Goal: Task Accomplishment & Management: Complete application form

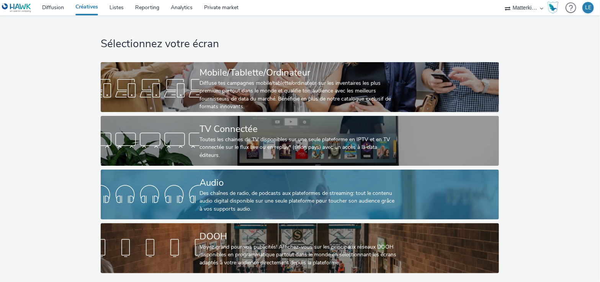
click at [296, 206] on div "Des chaînes de radio, de podcasts aux plateformes de streaming: tout le contenu…" at bounding box center [299, 200] width 198 height 23
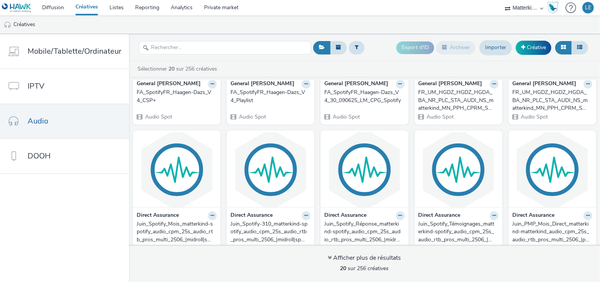
scroll to position [128, 0]
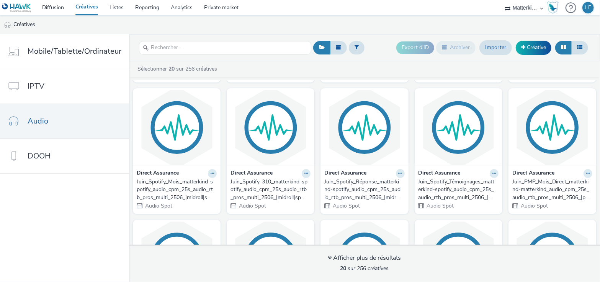
click at [184, 187] on div "Juin_Spotify_Mois_matterkind-spotify_audio_cpm_25s_audio_rtb_pros_multi_2506_|m…" at bounding box center [175, 189] width 77 height 23
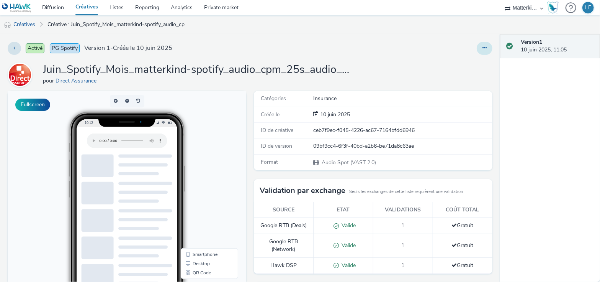
click at [483, 49] on icon at bounding box center [485, 47] width 4 height 5
click at [461, 64] on link "Modifier" at bounding box center [463, 63] width 57 height 15
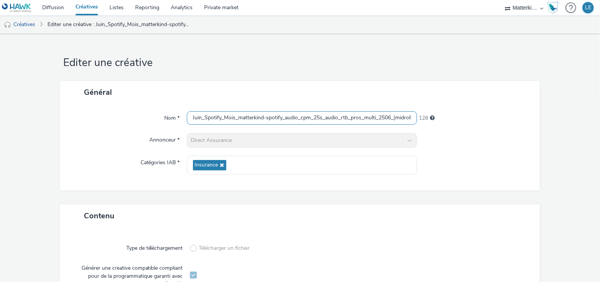
scroll to position [0, 112]
drag, startPoint x: 190, startPoint y: 119, endPoint x: 473, endPoint y: 135, distance: 283.9
click at [473, 135] on div "Nom * Juin_Spotify_Mois_matterkind-spotify_audio_cpm_25s_audio_rtb_pros_multi_2…" at bounding box center [300, 146] width 480 height 87
click at [545, 121] on form "Editer une créative Général Nom * Juin_Spotify_Mois_matterkind-spotify_audio_cp…" at bounding box center [300, 267] width 600 height 466
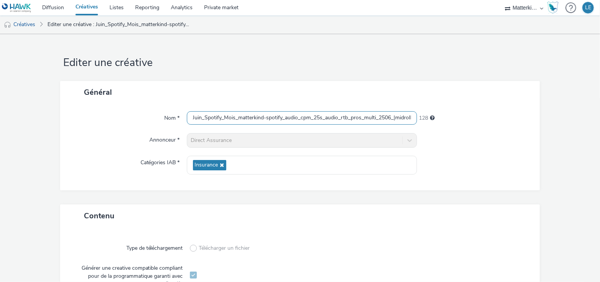
click at [409, 118] on input "Juin_Spotify_Mois_matterkind-spotify_audio_cpm_25s_audio_rtb_pros_multi_2506_|m…" at bounding box center [302, 117] width 231 height 13
click at [380, 119] on input "Juin_Spotify_Mois_matterkind-spotify_audio_cpm_25s_audio_rtb_pros_multi_2506_|m…" at bounding box center [302, 117] width 231 height 13
drag, startPoint x: 203, startPoint y: 118, endPoint x: 165, endPoint y: 113, distance: 38.4
click at [165, 113] on div "Nom * Juin_Spotify_Mois_matterkind-spotify_audio_cpm_25s_audio_rtb_pros_multi_2…" at bounding box center [300, 118] width 465 height 14
click at [201, 119] on input "Spotify_Mois_matterkind-spotify_audio_cpm_25s_audio_rtb_pros_multi_2506_|midrol…" at bounding box center [302, 117] width 231 height 13
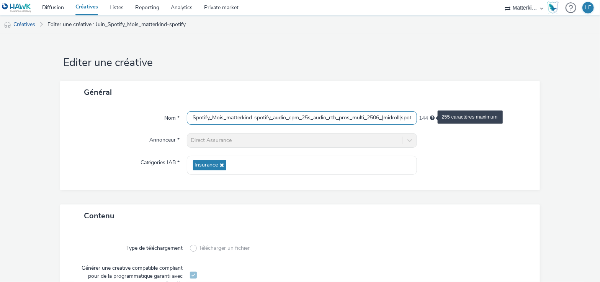
scroll to position [0, 66]
drag, startPoint x: 191, startPoint y: 118, endPoint x: 437, endPoint y: 118, distance: 245.9
click at [437, 118] on div "Nom * Spotify_Mois_matterkind-spotify_audio_cpm_25s_audio_rtb_pros_multi_2506_|…" at bounding box center [300, 118] width 465 height 14
paste input "matterkind-spotify_audio_cpm_25s_audio_rtb_pros_multi_2509"
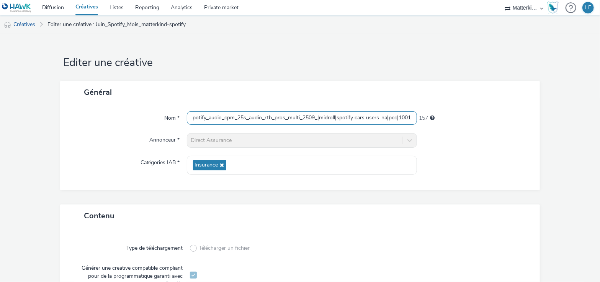
click at [239, 121] on input "matterkind-spotify_audio_cpm_25s_audio_rtb_pros_multi_2509_|midroll|spotify car…" at bounding box center [302, 117] width 231 height 13
click at [192, 118] on input "matterkind-spotify_audio_cpm_25s_audio_rtb_pros_multi_2509_|midroll|spotify car…" at bounding box center [302, 117] width 231 height 13
click at [261, 120] on input "matterkind-spotify_audio_cpm_25s_audio_rtb_pros_multi_2509_|midroll|spotify car…" at bounding box center [302, 117] width 231 height 13
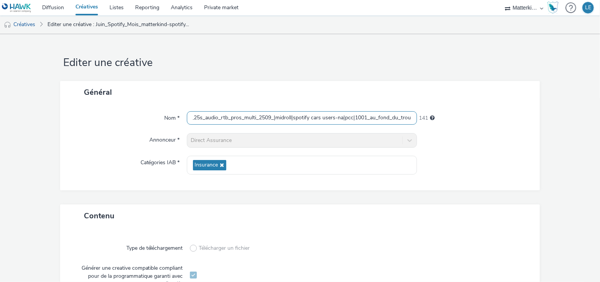
click at [376, 117] on input "matterkind-spotify_audio_cpm_25s_audio_rtb_pros_multi_2509_|midroll|spotify car…" at bounding box center [302, 117] width 231 height 13
type input "matterkind-spotify_audio_cpm_25s_audio_rtb_pros_multi_2509_|midroll|spotify car…"
click at [403, 142] on div "Direct Assurance" at bounding box center [302, 140] width 231 height 15
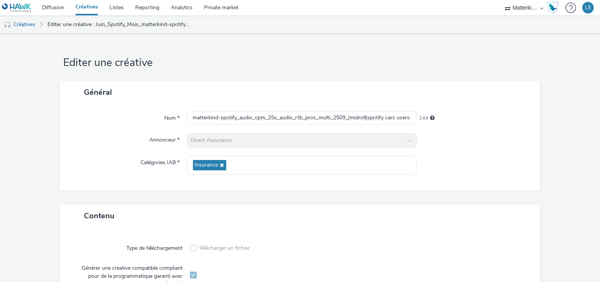
click at [284, 140] on div "Direct Assurance" at bounding box center [302, 140] width 231 height 15
click at [54, 6] on link "Diffusion" at bounding box center [52, 7] width 33 height 15
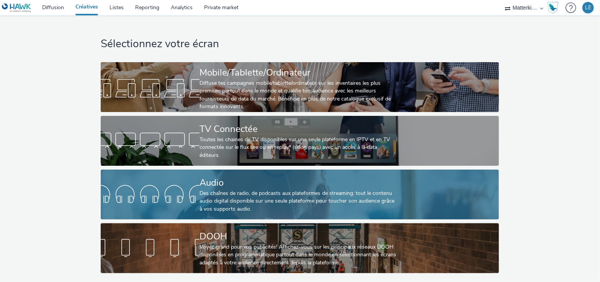
click at [299, 189] on div "Des chaînes de radio, de podcasts aux plateformes de streaming: tout le contenu…" at bounding box center [299, 200] width 198 height 23
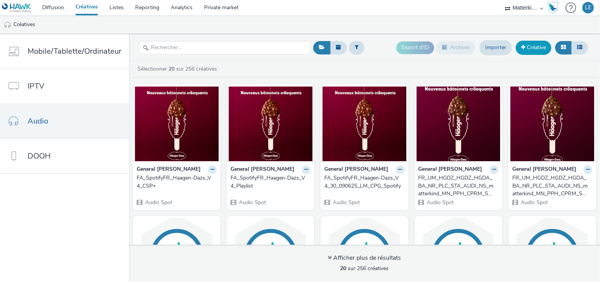
click at [531, 47] on link "Créative" at bounding box center [534, 48] width 36 height 14
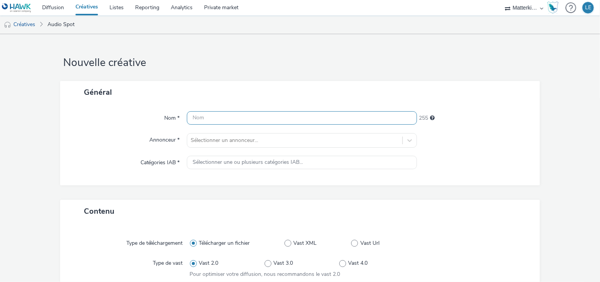
click at [292, 118] on input "text" at bounding box center [302, 117] width 231 height 13
paste input "matterkind-spotify_audio_cpm_25s_audio_rtb_pros_multi_2509_|midroll|spotify car…"
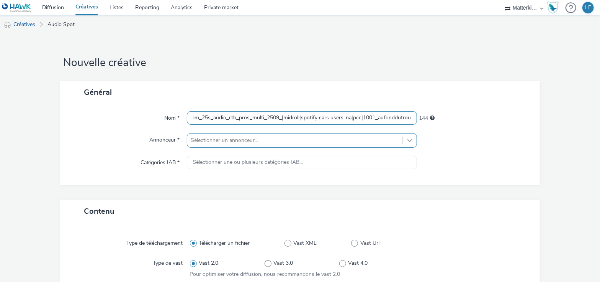
type input "matterkind-spotify_audio_cpm_25s_audio_rtb_pros_multi_2509_|midroll|spotify car…"
click at [403, 141] on div "Sélectionner un annonceur..." at bounding box center [302, 140] width 231 height 15
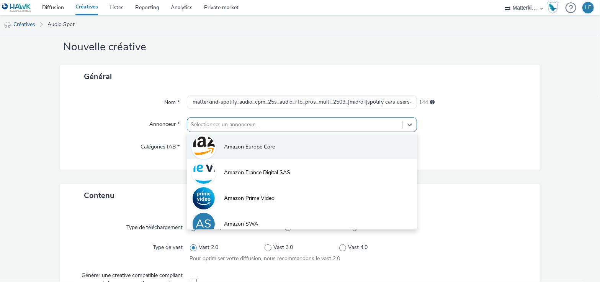
scroll to position [17, 0]
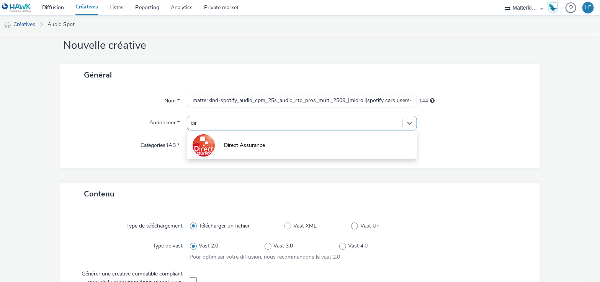
type input "dire"
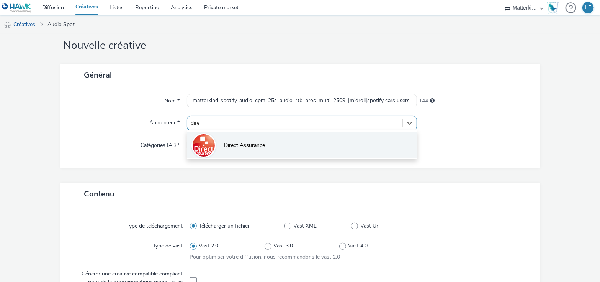
click at [307, 151] on li "Direct Assurance" at bounding box center [302, 145] width 231 height 26
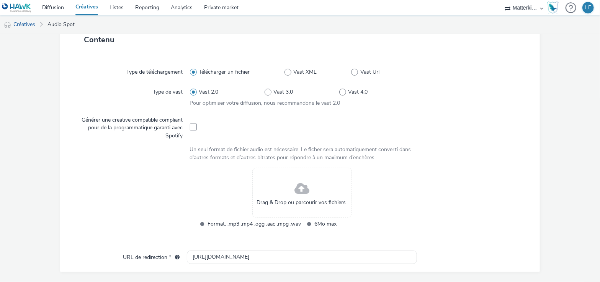
scroll to position [188, 0]
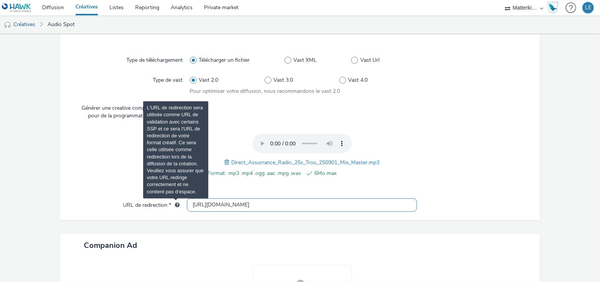
drag, startPoint x: 257, startPoint y: 205, endPoint x: 172, endPoint y: 201, distance: 84.7
click at [172, 201] on div "URL de redirection * [URL][DOMAIN_NAME]" at bounding box center [300, 205] width 465 height 14
paste input "s://[DOMAIN_NAME][URL]"
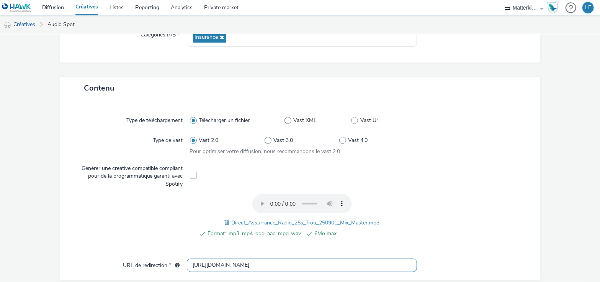
scroll to position [170, 0]
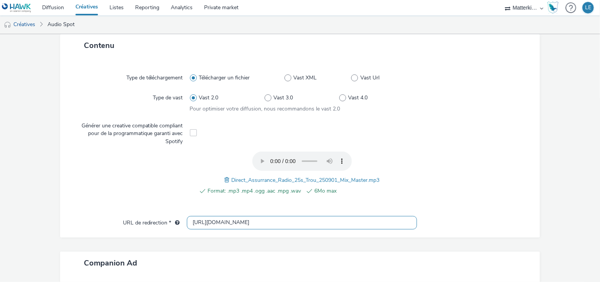
type input "[URL][DOMAIN_NAME]"
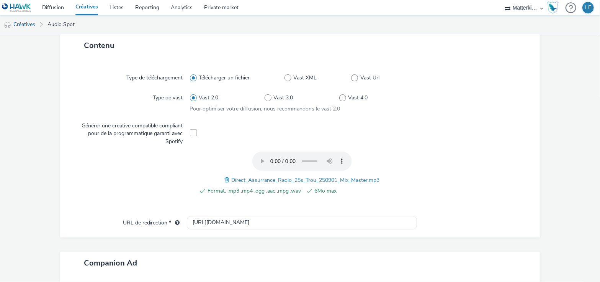
click at [193, 130] on span at bounding box center [193, 132] width 7 height 7
click at [191, 133] on span at bounding box center [193, 132] width 7 height 7
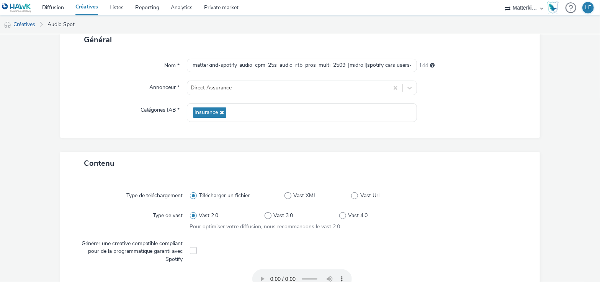
scroll to position [34, 0]
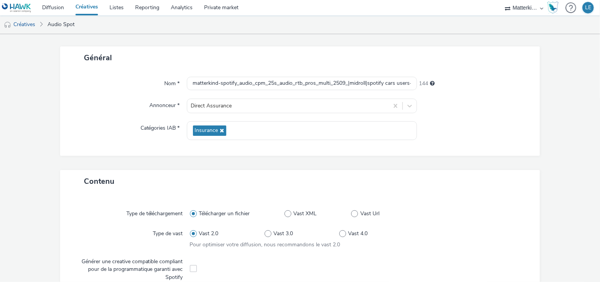
click at [267, 180] on div "Contenu" at bounding box center [300, 181] width 480 height 23
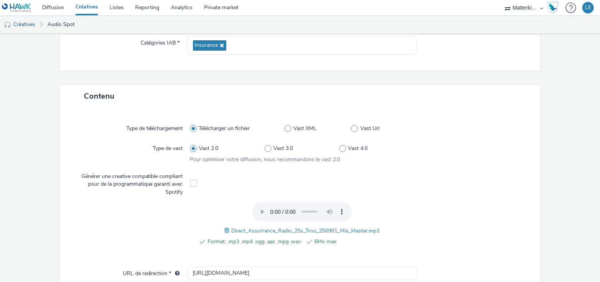
click at [190, 182] on span at bounding box center [193, 183] width 7 height 7
click at [194, 184] on span at bounding box center [193, 183] width 7 height 7
click at [193, 185] on span at bounding box center [193, 183] width 7 height 7
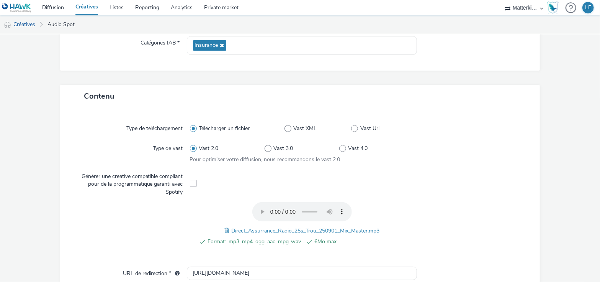
scroll to position [162, 0]
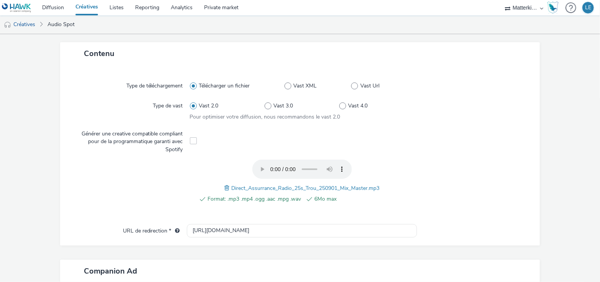
click at [191, 138] on span at bounding box center [193, 140] width 7 height 7
click at [191, 139] on span at bounding box center [193, 140] width 7 height 7
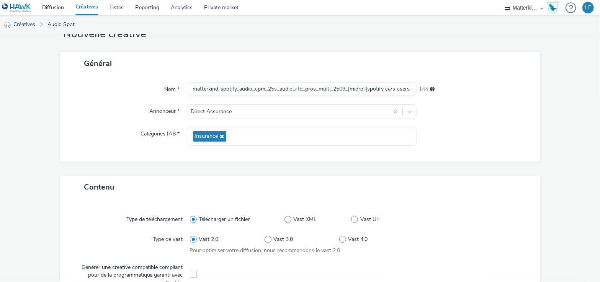
scroll to position [0, 0]
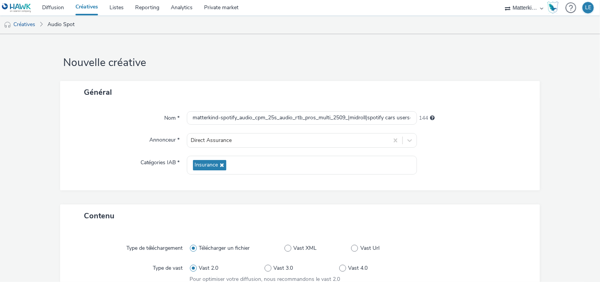
click at [87, 7] on link "Créatives" at bounding box center [87, 7] width 34 height 15
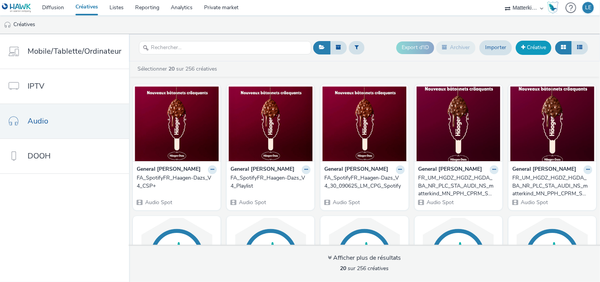
click at [537, 50] on link "Créative" at bounding box center [534, 48] width 36 height 14
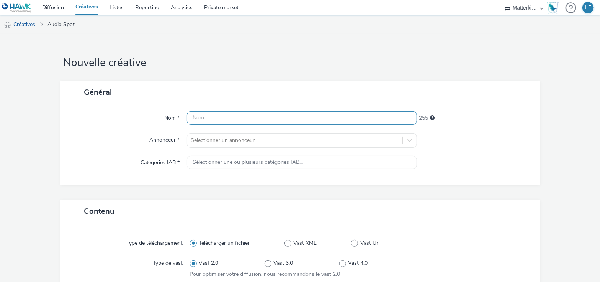
click at [250, 113] on input "text" at bounding box center [302, 117] width 231 height 13
paste input "[URL][DOMAIN_NAME]"
type input "[URL][DOMAIN_NAME]"
drag, startPoint x: 284, startPoint y: 118, endPoint x: 170, endPoint y: 111, distance: 113.9
click at [170, 111] on div "Nom * [URL][DOMAIN_NAME] 223" at bounding box center [300, 118] width 465 height 14
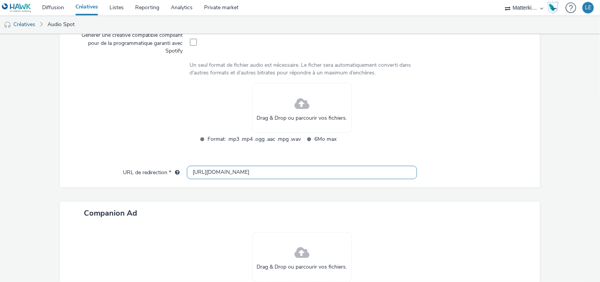
scroll to position [263, 0]
drag, startPoint x: 246, startPoint y: 170, endPoint x: 182, endPoint y: 167, distance: 64.4
click at [182, 167] on div "URL de redirection * [URL][DOMAIN_NAME]" at bounding box center [300, 172] width 465 height 14
paste input "[DOMAIN_NAME][URL]"
type input "[URL][DOMAIN_NAME]"
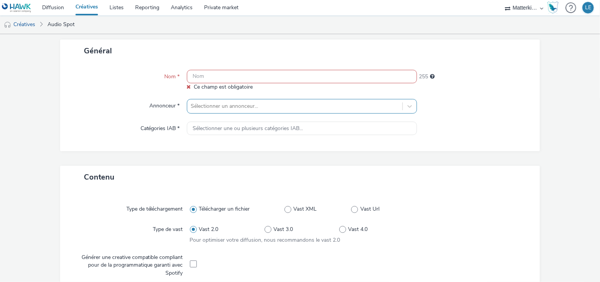
scroll to position [7, 0]
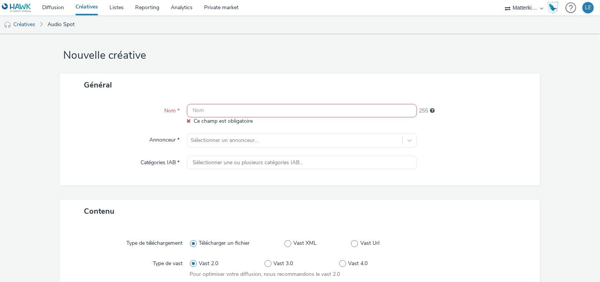
click at [254, 107] on input "text" at bounding box center [302, 110] width 231 height 13
paste input "matterkind-spotify_audio_cpm_25s_audio_rtb_pros_multi_2509_|midroll|spotify car…"
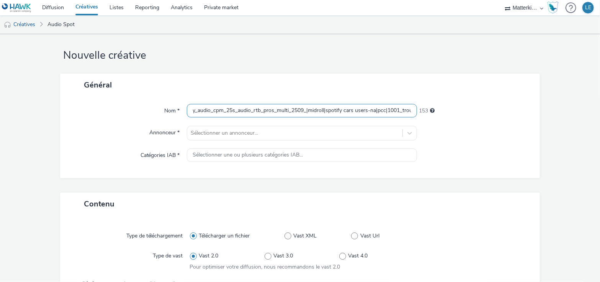
scroll to position [0, 44]
type input "matterkind-spotify_audio_cpm_25s_audio_rtb_pros_multi_2509_|midroll|spotify car…"
click at [278, 138] on div "Sélectionner un annonceur..." at bounding box center [302, 133] width 231 height 15
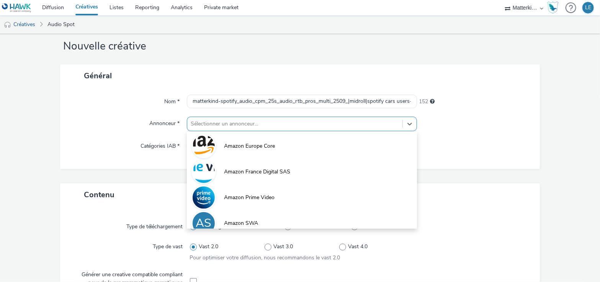
scroll to position [17, 0]
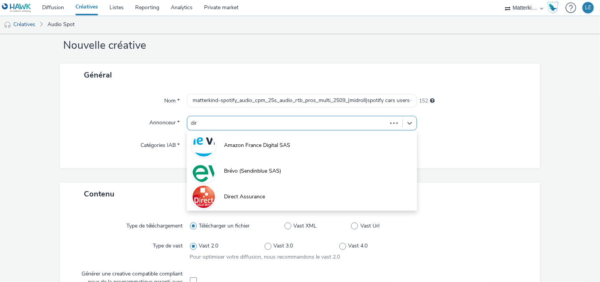
type input "dire"
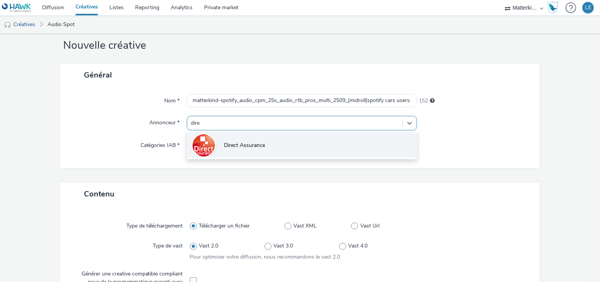
click at [277, 139] on li "Direct Assurance" at bounding box center [302, 145] width 231 height 26
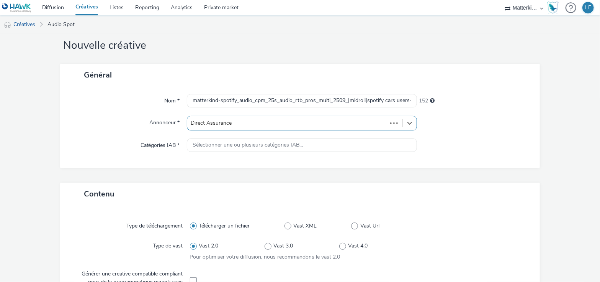
type input "[URL][DOMAIN_NAME]"
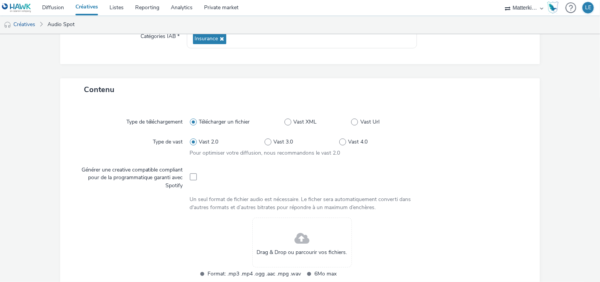
scroll to position [145, 0]
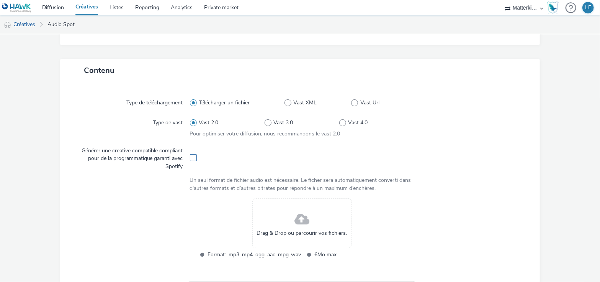
click at [192, 157] on span at bounding box center [193, 157] width 7 height 7
checkbox input "true"
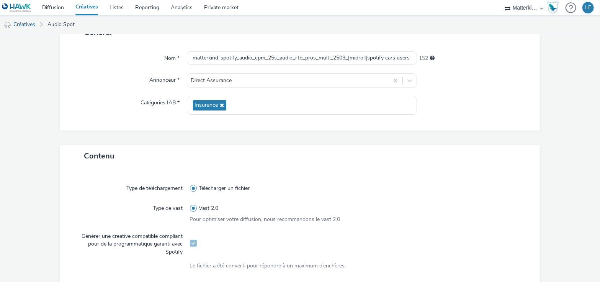
scroll to position [0, 0]
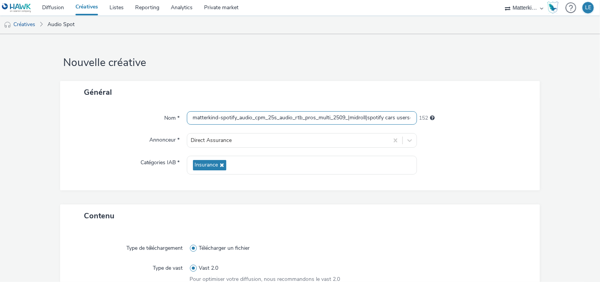
click at [401, 118] on input "matterkind-spotify_audio_cpm_25s_audio_rtb_pros_multi_2509_|midroll|spotify car…" at bounding box center [302, 117] width 231 height 13
click at [395, 116] on input "matterkind-spotify_audio_cpm_25s_audio_rtb_pros_multi_2509_|midroll|spotify car…" at bounding box center [302, 117] width 231 height 13
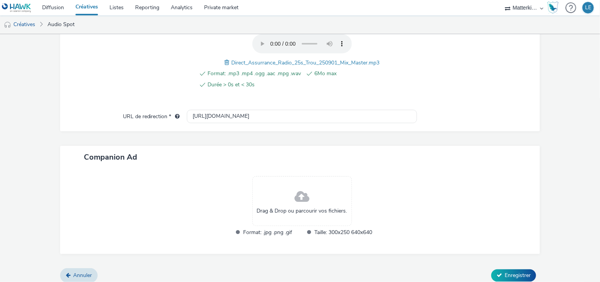
scroll to position [312, 0]
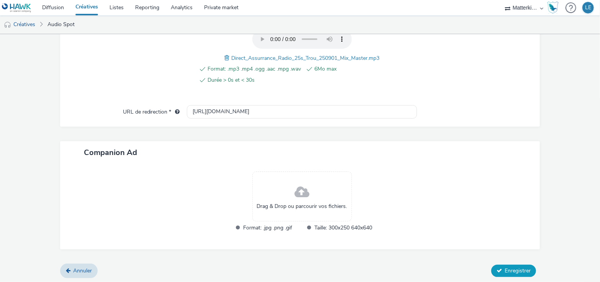
click at [511, 268] on span "Enregistrer" at bounding box center [518, 270] width 26 height 7
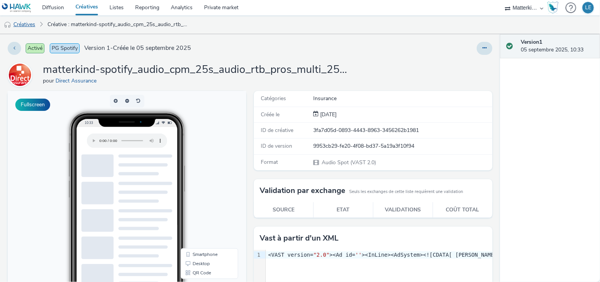
click at [21, 25] on link "Créatives" at bounding box center [19, 24] width 39 height 18
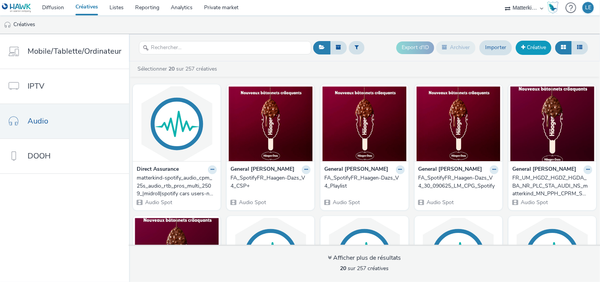
click at [541, 51] on link "Créative" at bounding box center [534, 48] width 36 height 14
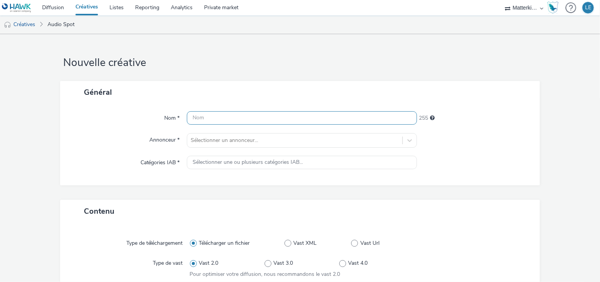
click at [298, 116] on input "text" at bounding box center [302, 117] width 231 height 13
paste input "matterkind-spotify_audio_cpm_25s_audio_rtb_pros_multi_2509_|midroll|spotify car…"
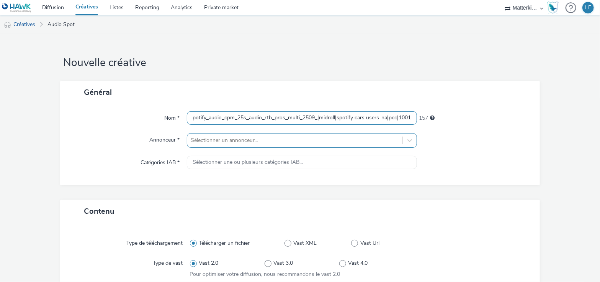
type input "matterkind-spotify_audio_cpm_25s_audio_rtb_pros_multi_2509_|midroll|spotify car…"
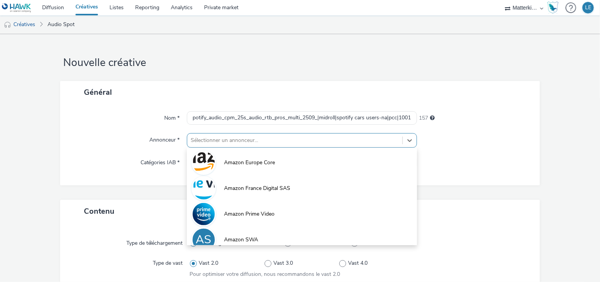
click at [273, 136] on div "option Amazon Europe Core focused, 1 of 10. 10 results available. Use Up and Do…" at bounding box center [302, 140] width 231 height 15
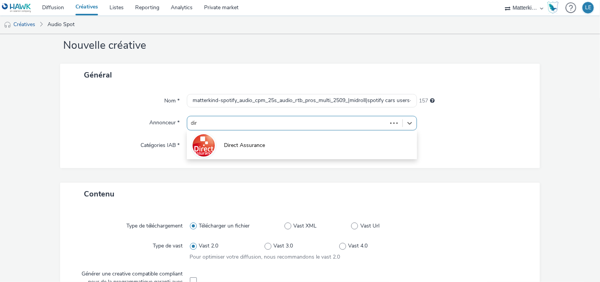
type input "dire"
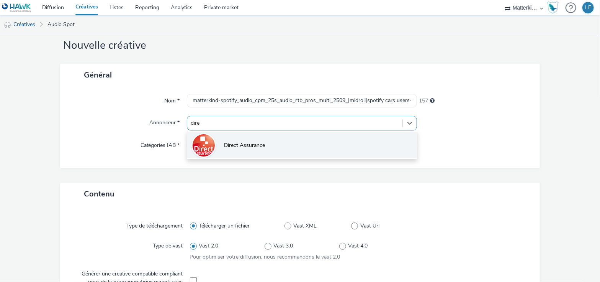
click at [270, 141] on li "Direct Assurance" at bounding box center [302, 145] width 231 height 26
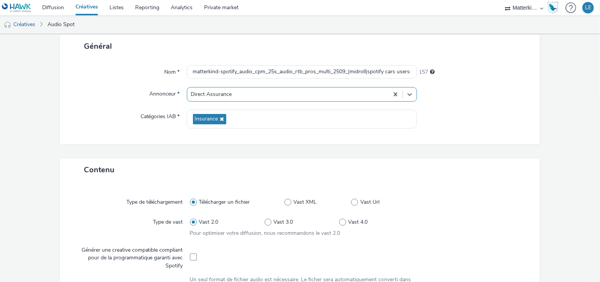
scroll to position [60, 0]
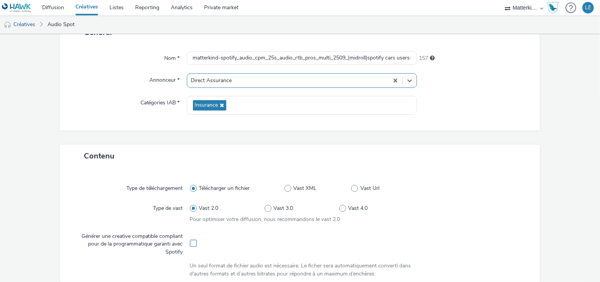
click at [191, 241] on span at bounding box center [193, 242] width 7 height 7
checkbox input "true"
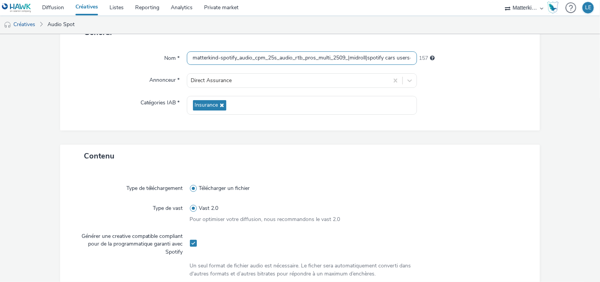
click at [405, 58] on input "matterkind-spotify_audio_cpm_25s_audio_rtb_pros_multi_2509_|midroll|spotify car…" at bounding box center [302, 57] width 231 height 13
click at [398, 54] on input "matterkind-spotify_audio_cpm_25s_audio_rtb_pros_multi_2509_|midroll|spotify car…" at bounding box center [302, 57] width 231 height 13
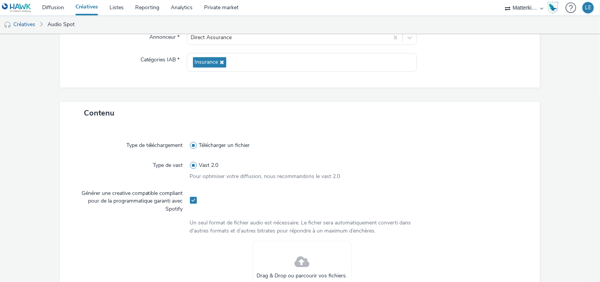
scroll to position [188, 0]
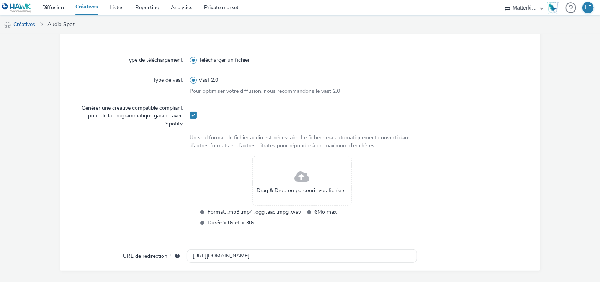
type input "matterkind-spotify_audio_cpm_25s_audio_rtb_pros_multi_2509_|midroll|spotify car…"
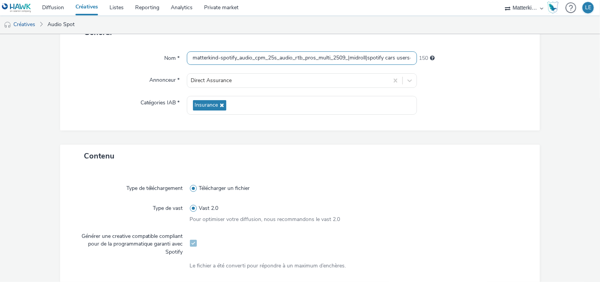
scroll to position [0, 0]
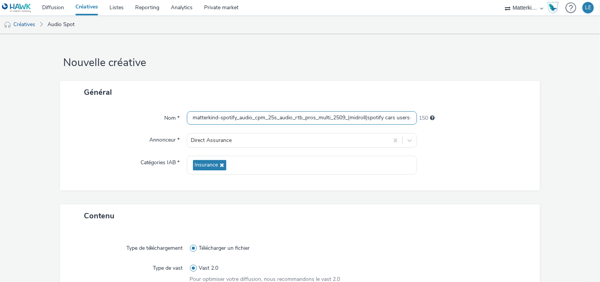
click at [391, 117] on input "matterkind-spotify_audio_cpm_25s_audio_rtb_pros_multi_2509_|midroll|spotify car…" at bounding box center [302, 117] width 231 height 13
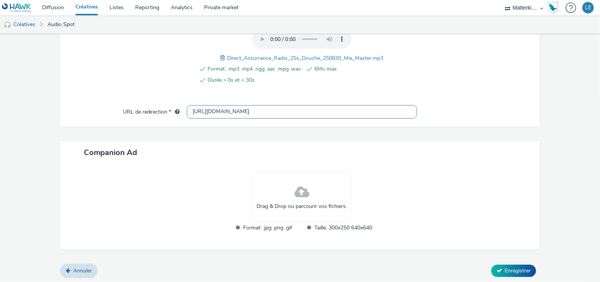
drag, startPoint x: 260, startPoint y: 111, endPoint x: 139, endPoint y: 109, distance: 121.4
click at [141, 111] on div "URL de redirection * [URL][DOMAIN_NAME]" at bounding box center [300, 112] width 465 height 14
paste input "s://[DOMAIN_NAME][URL]"
type input "[URL][DOMAIN_NAME]"
click at [498, 268] on button "Enregistrer" at bounding box center [513, 270] width 45 height 12
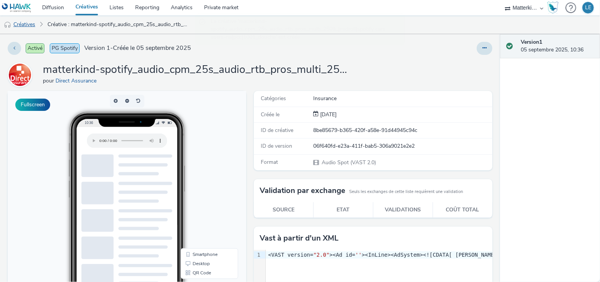
click at [30, 25] on link "Créatives" at bounding box center [19, 24] width 39 height 18
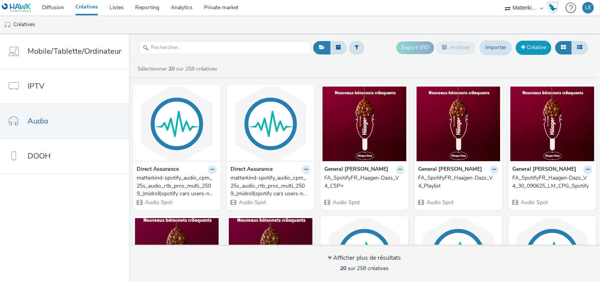
click at [541, 48] on link "Créative" at bounding box center [534, 48] width 36 height 14
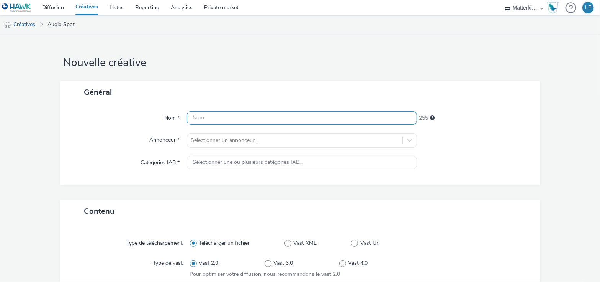
click at [234, 119] on input "text" at bounding box center [302, 117] width 231 height 13
paste input "matterkind-spotify_audio_cpm_25s_audio_rtb_pros_multi_2509_|midroll|spotify car…"
click at [391, 117] on input "matterkind-spotify_audio_cpm_25s_audio_rtb_pros_multi_2509_|midroll|spotify car…" at bounding box center [302, 117] width 231 height 13
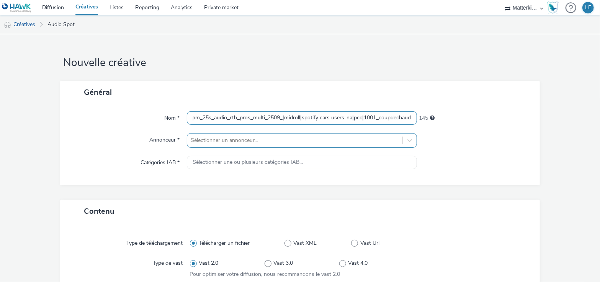
type input "matterkind-spotify_audio_cpm_25s_audio_rtb_pros_multi_2509_|midroll|spotify car…"
click at [261, 145] on div "Sélectionner un annonceur..." at bounding box center [302, 140] width 231 height 15
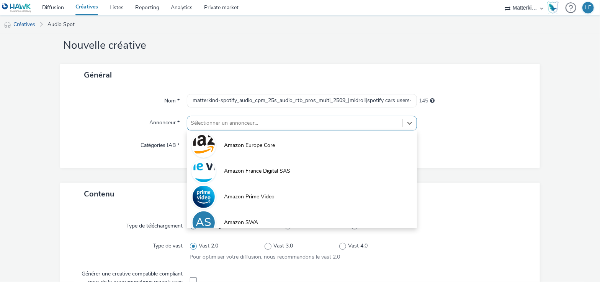
scroll to position [17, 0]
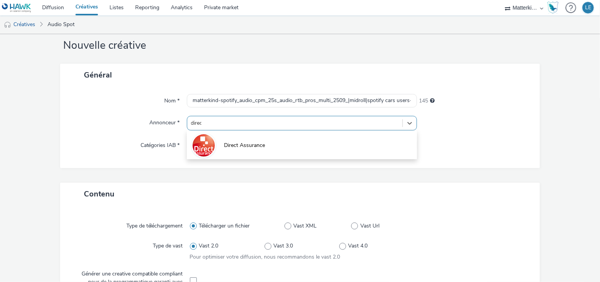
type input "direct"
click at [261, 145] on span "Direct Assurance" at bounding box center [244, 145] width 41 height 8
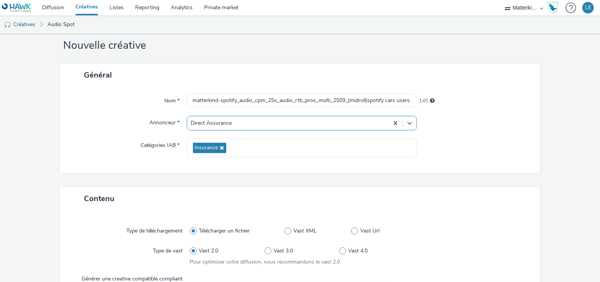
scroll to position [103, 0]
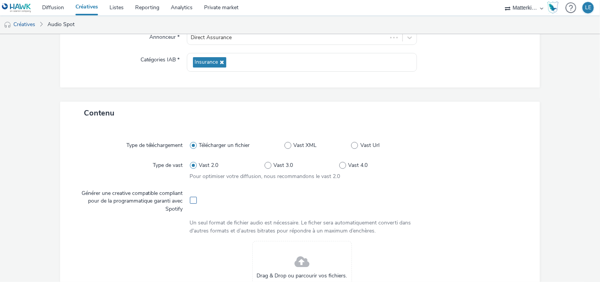
click at [190, 200] on span at bounding box center [193, 199] width 7 height 7
checkbox input "true"
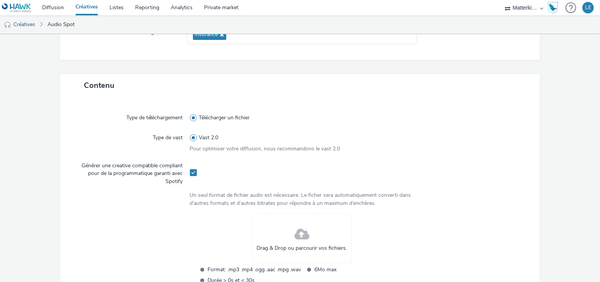
scroll to position [159, 0]
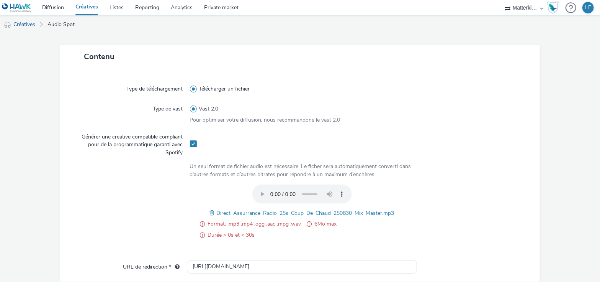
click at [210, 212] on span at bounding box center [213, 212] width 7 height 8
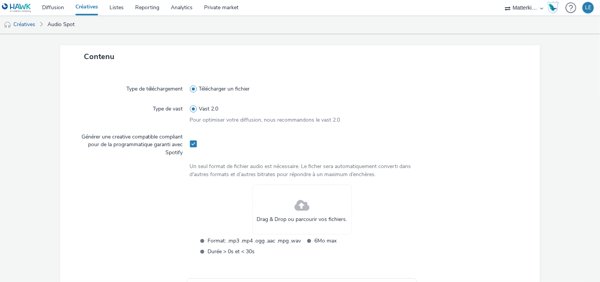
scroll to position [244, 0]
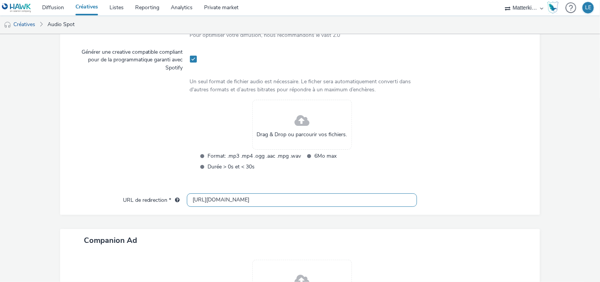
drag, startPoint x: 258, startPoint y: 200, endPoint x: 150, endPoint y: 191, distance: 108.8
click at [150, 191] on div "Type de téléchargement Télécharger un fichier Type de vast Vast 2.0 Pour optimi…" at bounding box center [300, 99] width 480 height 231
paste input "s://[DOMAIN_NAME][URL]"
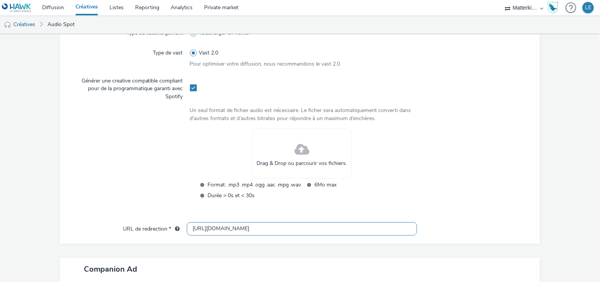
scroll to position [201, 0]
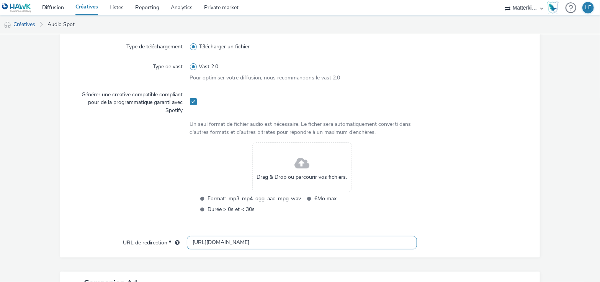
type input "[URL][DOMAIN_NAME]"
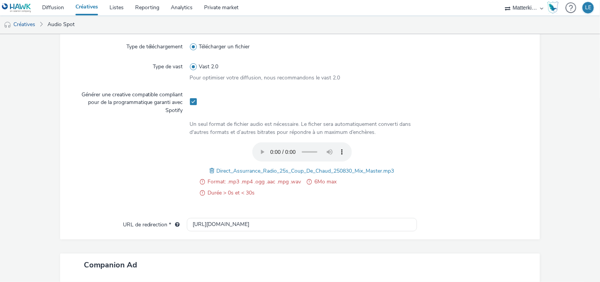
click at [210, 169] on span at bounding box center [213, 170] width 7 height 8
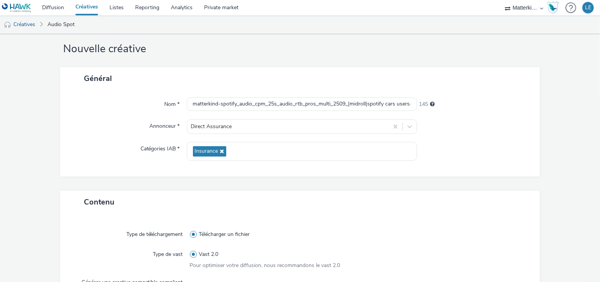
scroll to position [0, 0]
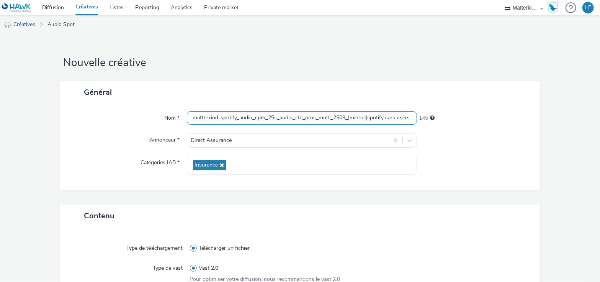
click at [377, 119] on input "matterkind-spotify_audio_cpm_25s_audio_rtb_pros_multi_2509_|midroll|spotify car…" at bounding box center [302, 117] width 231 height 13
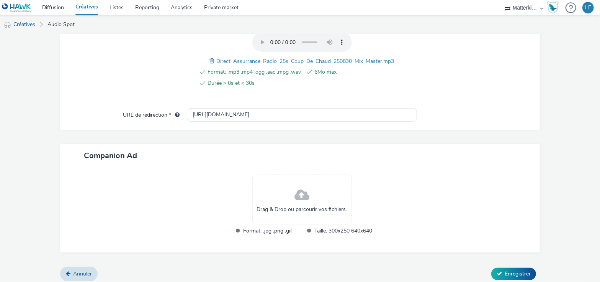
scroll to position [312, 0]
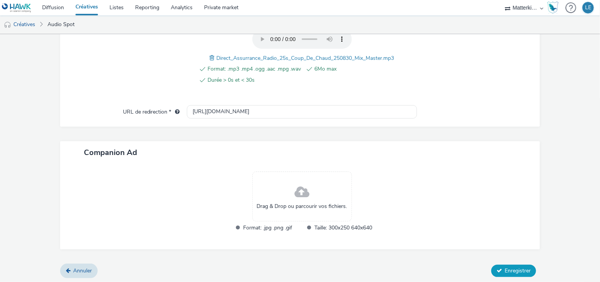
click at [505, 268] on span "Enregistrer" at bounding box center [518, 270] width 26 height 7
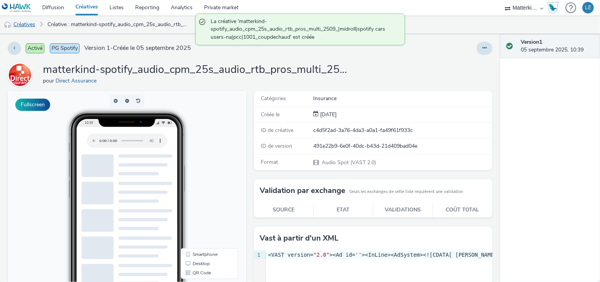
click at [33, 26] on link "Créatives" at bounding box center [19, 24] width 39 height 18
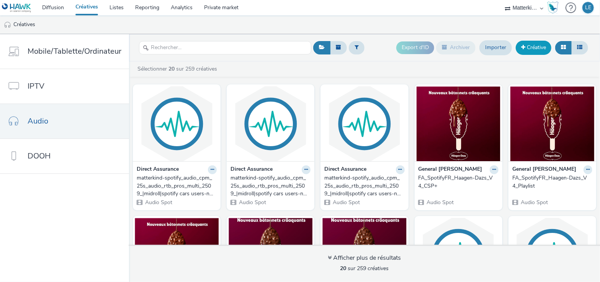
click at [540, 48] on link "Créative" at bounding box center [534, 48] width 36 height 14
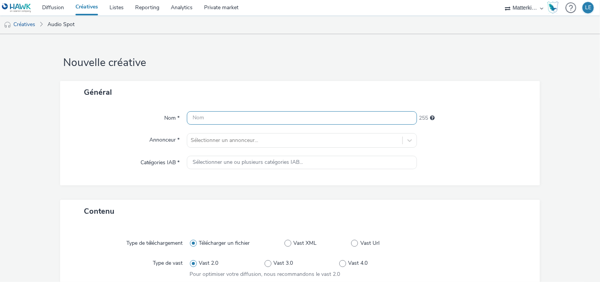
click at [261, 117] on input "text" at bounding box center [302, 117] width 231 height 13
paste input "matterkind-matterkind_audio_cpm_25s_audio_rtb_pros_multi_2509_|preroll|a1849-na…"
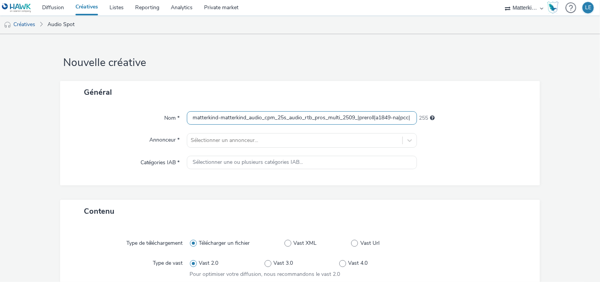
scroll to position [0, 15]
type input "matterkind-matterkind_audio_cpm_25s_audio_rtb_pros_multi_2509_|preroll|a1849-na…"
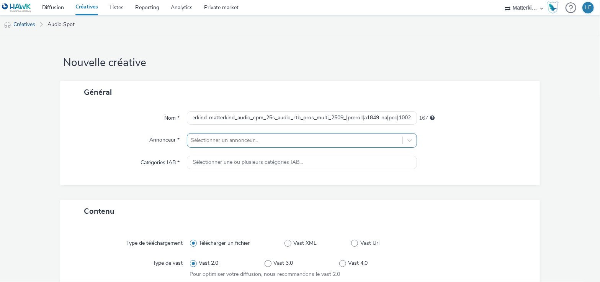
click at [259, 139] on div "Sélectionner un annonceur..." at bounding box center [302, 140] width 231 height 15
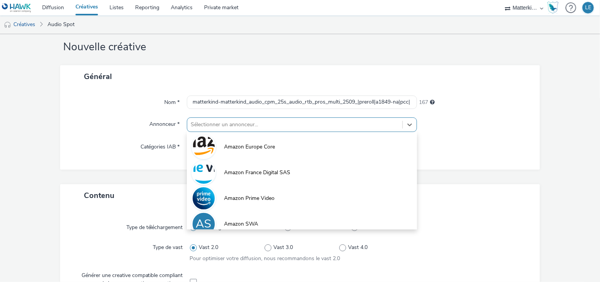
scroll to position [17, 0]
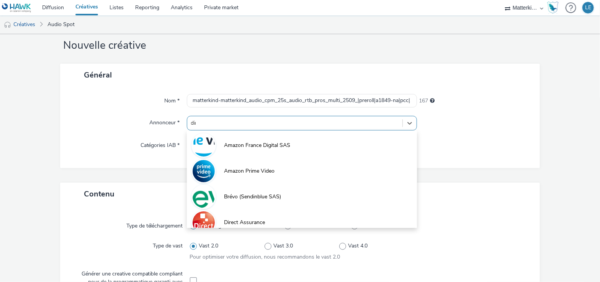
type input "dire"
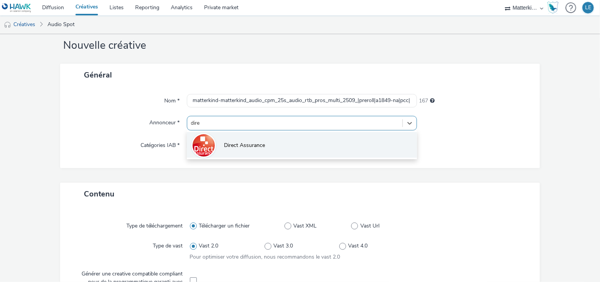
click at [259, 140] on li "Direct Assurance" at bounding box center [302, 145] width 231 height 26
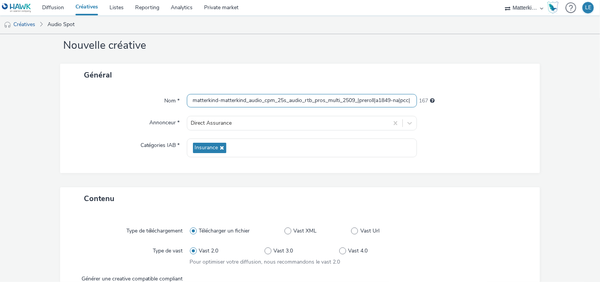
click at [339, 100] on input "matterkind-matterkind_audio_cpm_25s_audio_rtb_pros_multi_2509_|preroll|a1849-na…" at bounding box center [302, 100] width 231 height 13
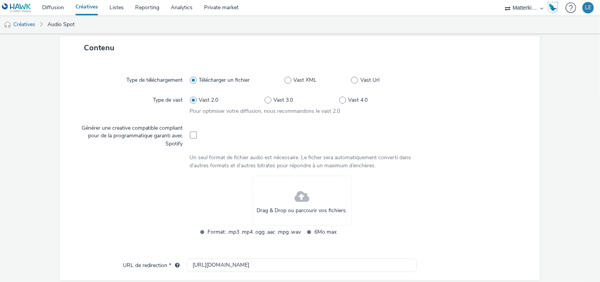
scroll to position [188, 0]
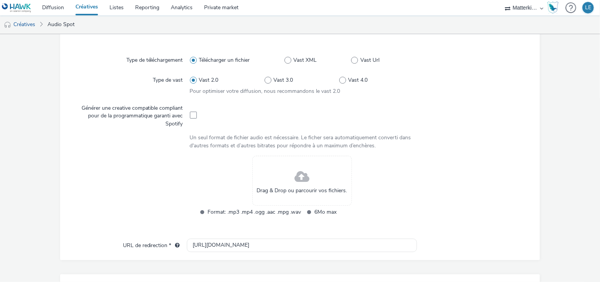
type input "matterkind-matterkind_audio_cpm_25s_audio_rtb_pros_multi_2509_|preroll|a1849-na…"
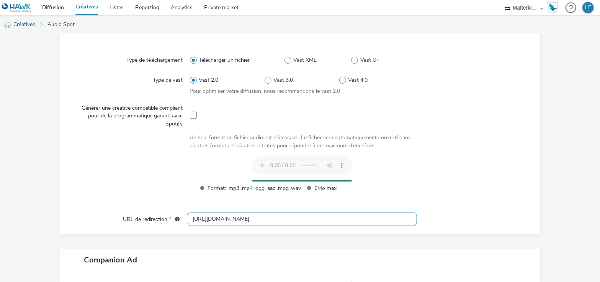
drag, startPoint x: 258, startPoint y: 219, endPoint x: 156, endPoint y: 210, distance: 102.3
click at [156, 212] on div "URL de redirection * [URL][DOMAIN_NAME]" at bounding box center [300, 219] width 465 height 14
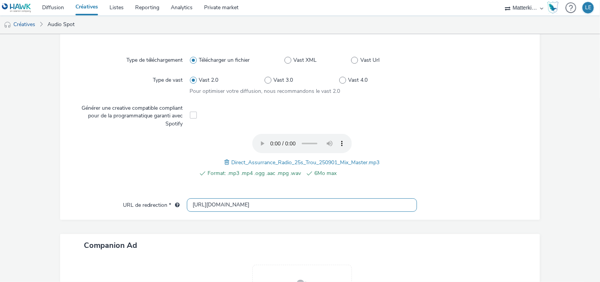
paste input "s://[DOMAIN_NAME][URL]"
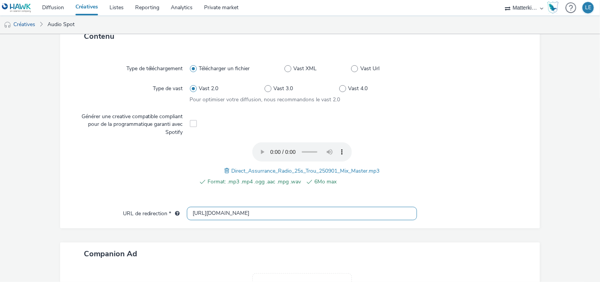
scroll to position [290, 0]
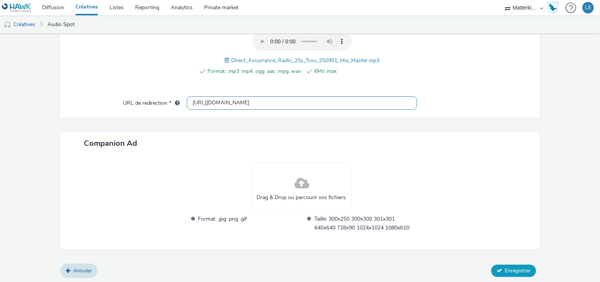
type input "[URL][DOMAIN_NAME]"
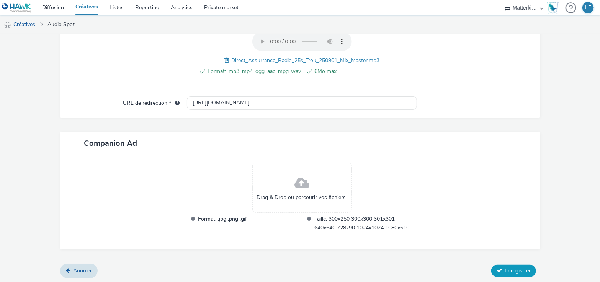
click at [512, 273] on button "Enregistrer" at bounding box center [513, 270] width 45 height 12
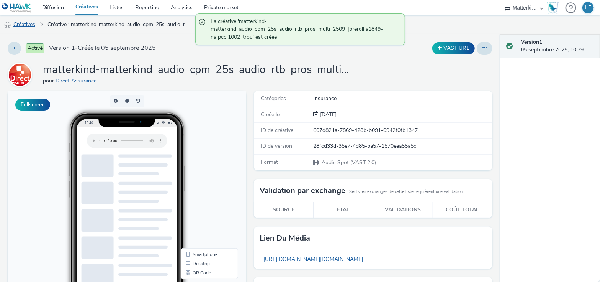
click at [33, 23] on link "Créatives" at bounding box center [19, 24] width 39 height 18
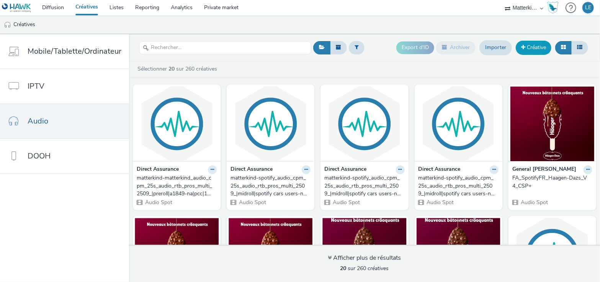
click at [538, 46] on link "Créative" at bounding box center [534, 48] width 36 height 14
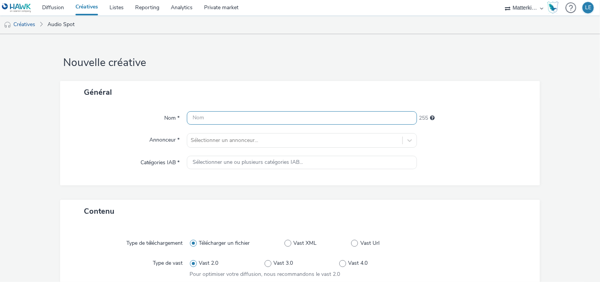
click at [213, 123] on input "text" at bounding box center [302, 117] width 231 height 13
paste input "matterkind-matterkind_audio_cpm_25s_audio_rtb_pros_multi_2509_|preroll|a1849-na…"
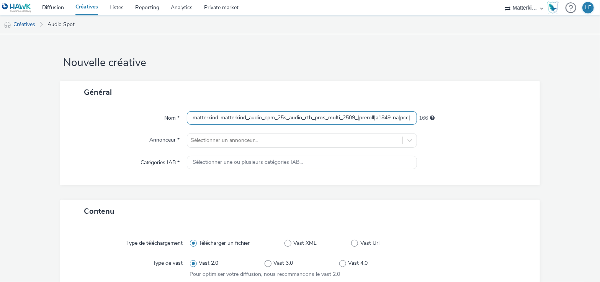
click at [280, 116] on input "matterkind-matterkind_audio_cpm_25s_audio_rtb_pros_multi_2509_|preroll|a1849-na…" at bounding box center [302, 117] width 231 height 13
type input "matterkind-matterkind_audio_cpm_25s_audio_rtb_pros_multi_2509_|preroll|a1849-na…"
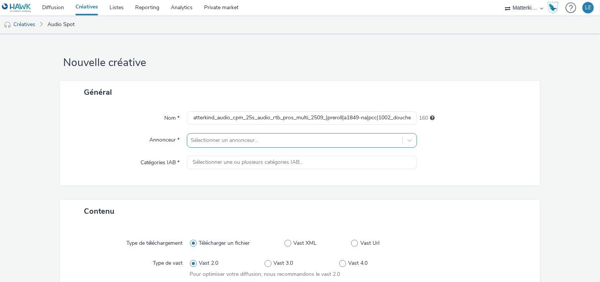
click at [293, 143] on div "Sélectionner un annonceur..." at bounding box center [302, 140] width 231 height 15
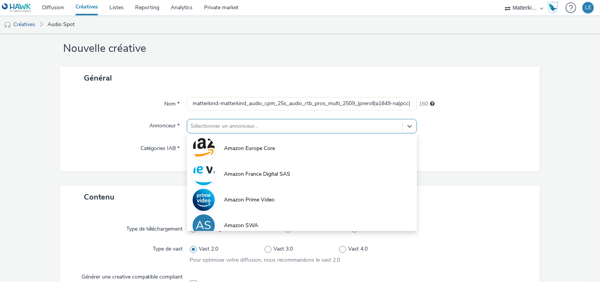
scroll to position [17, 0]
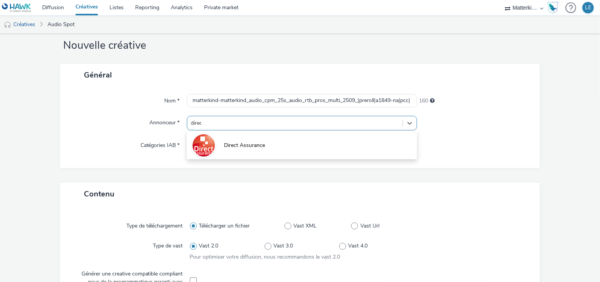
type input "direct"
click at [293, 143] on li "Direct Assurance" at bounding box center [302, 145] width 231 height 26
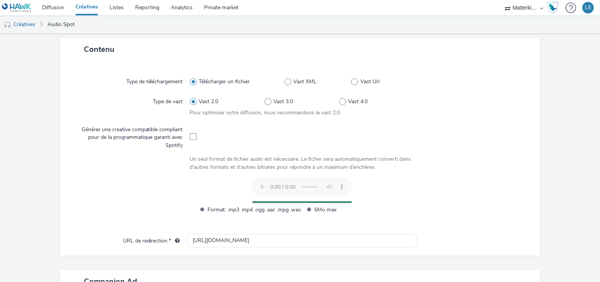
scroll to position [209, 0]
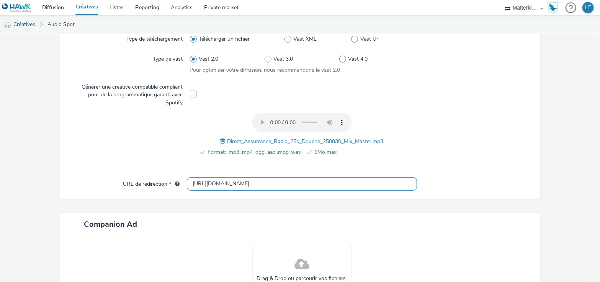
drag, startPoint x: 274, startPoint y: 185, endPoint x: 160, endPoint y: 183, distance: 113.4
click at [160, 183] on div "URL de redirection * [URL][DOMAIN_NAME]" at bounding box center [300, 184] width 465 height 14
paste input "s://[DOMAIN_NAME][URL]"
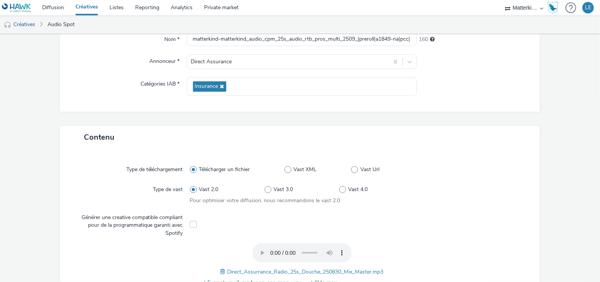
scroll to position [0, 0]
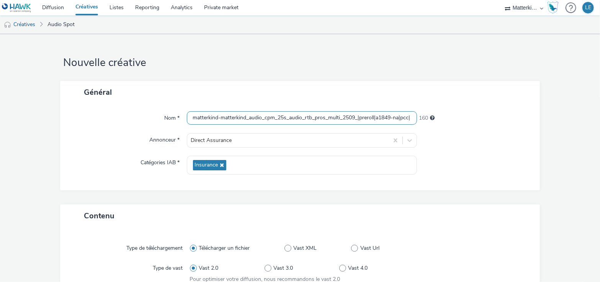
type input "[URL][DOMAIN_NAME]"
click at [393, 117] on input "matterkind-matterkind_audio_cpm_25s_audio_rtb_pros_multi_2509_|preroll|a1849-na…" at bounding box center [302, 117] width 231 height 13
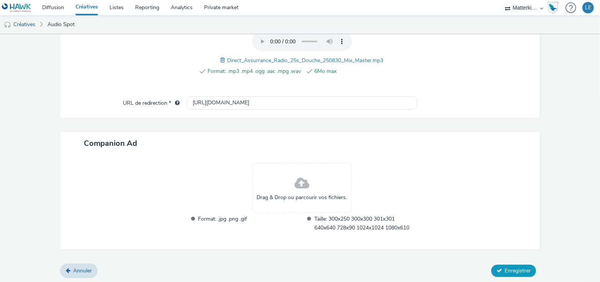
click at [508, 267] on span "Enregistrer" at bounding box center [518, 270] width 26 height 7
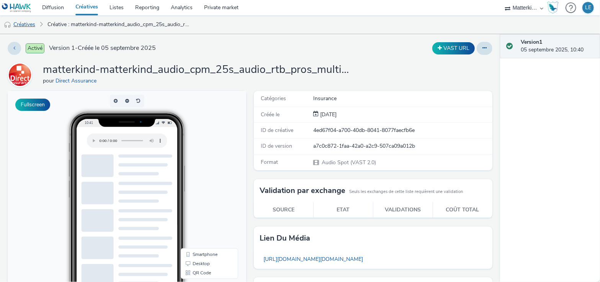
click at [31, 23] on link "Créatives" at bounding box center [19, 24] width 39 height 18
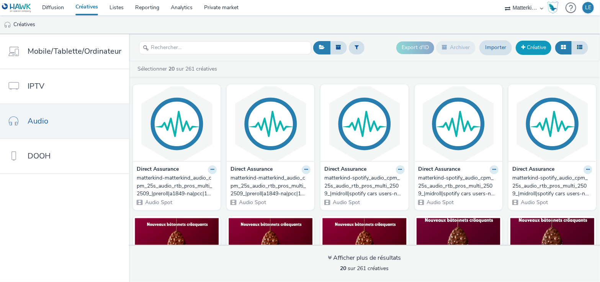
click at [545, 45] on link "Créative" at bounding box center [534, 48] width 36 height 14
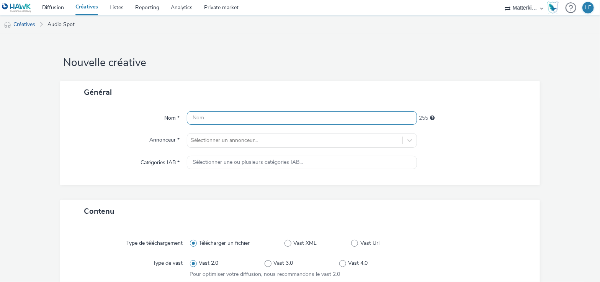
click at [263, 116] on input "text" at bounding box center [302, 117] width 231 height 13
paste input "matterkind-matterkind_audio_cpm_25s_audio_rtb_pros_multi_2509_|preroll|a1849-na…"
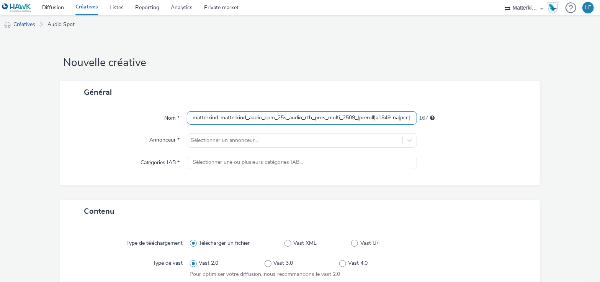
click at [403, 118] on input "matterkind-matterkind_audio_cpm_25s_audio_rtb_pros_multi_2509_|preroll|a1849-na…" at bounding box center [302, 117] width 231 height 13
type input "matterkind-matterkind_audio_cpm_25s_audio_rtb_pros_multi_2509_|preroll|a1849-na…"
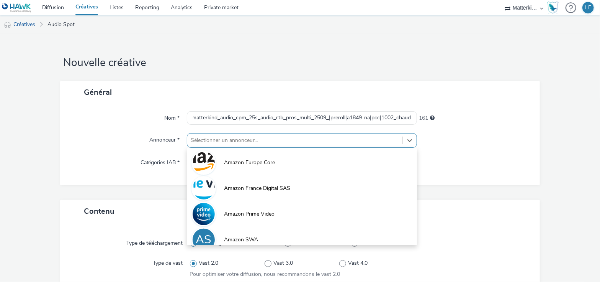
click at [339, 140] on div "option Amazon Europe Core focused, 1 of 10. 10 results available. Use Up and Do…" at bounding box center [302, 140] width 231 height 15
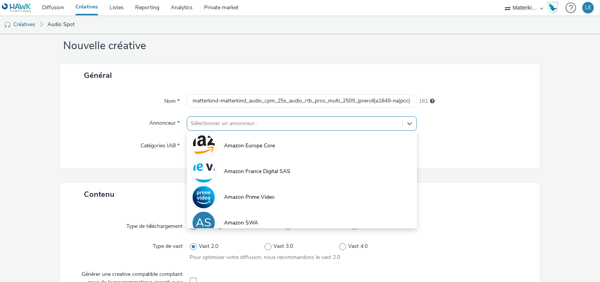
scroll to position [17, 0]
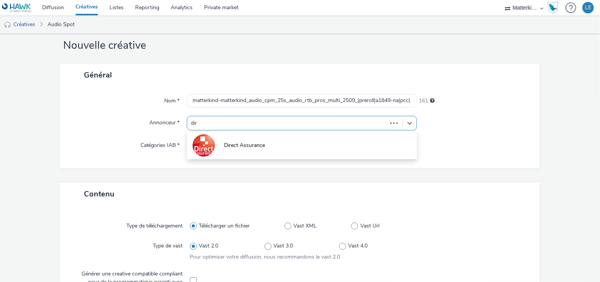
type input "dire"
click at [339, 140] on li "Direct Assurance" at bounding box center [302, 145] width 231 height 26
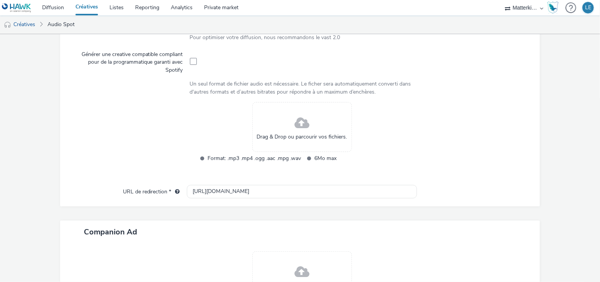
scroll to position [273, 0]
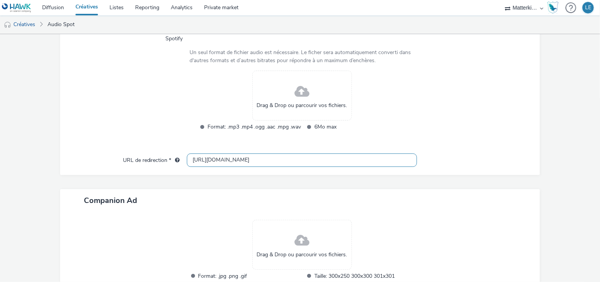
drag, startPoint x: 270, startPoint y: 158, endPoint x: 159, endPoint y: 157, distance: 111.1
click at [159, 157] on div "URL de redirection * [URL][DOMAIN_NAME]" at bounding box center [300, 160] width 465 height 14
paste input "s://[DOMAIN_NAME][URL]"
type input "[URL][DOMAIN_NAME]"
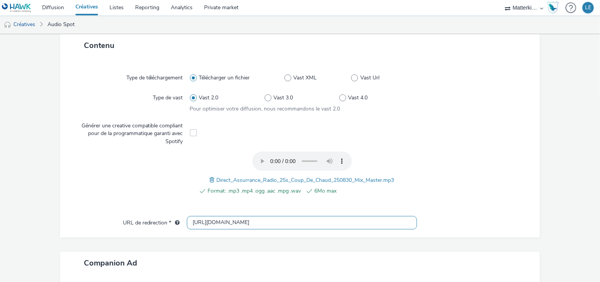
scroll to position [252, 0]
